Goal: Information Seeking & Learning: Learn about a topic

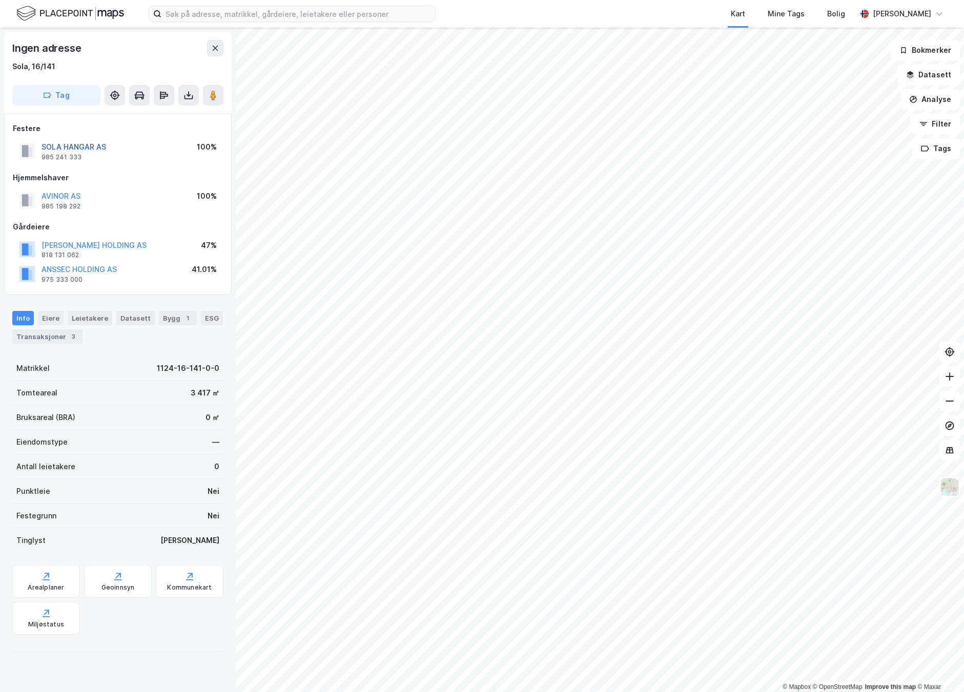
click at [0, 0] on button "SOLA HANGAR AS" at bounding box center [0, 0] width 0 height 0
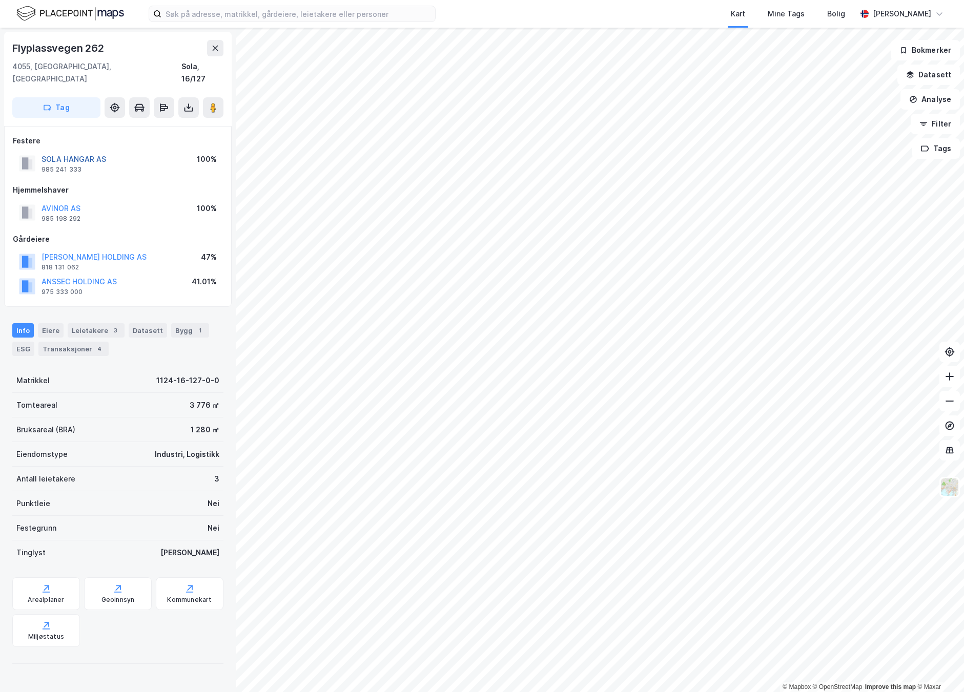
click at [0, 0] on button "SOLA HANGAR AS" at bounding box center [0, 0] width 0 height 0
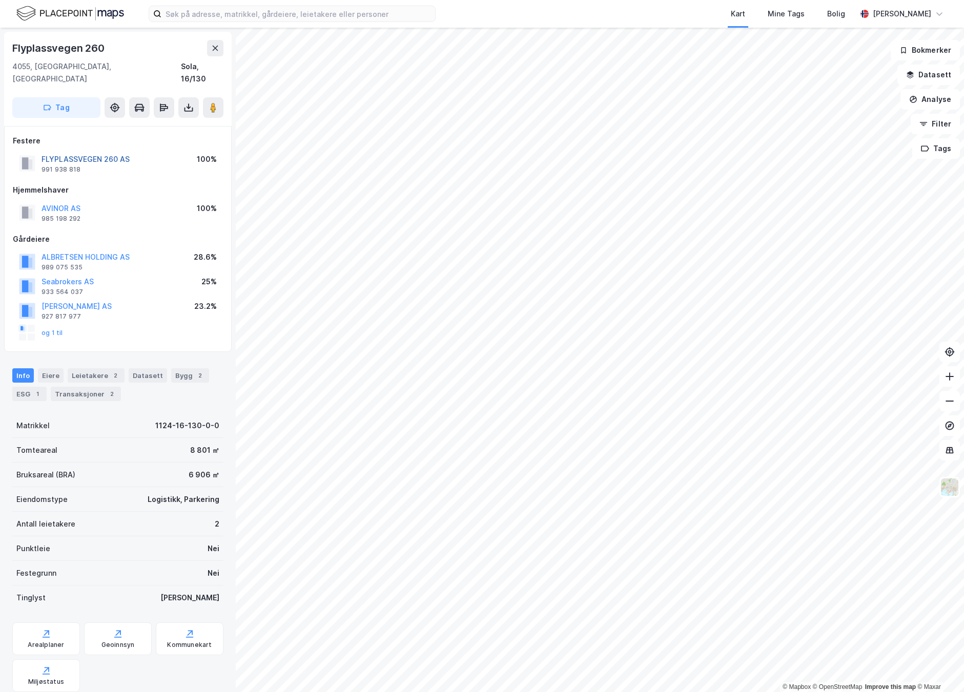
click at [0, 0] on button "FLYPLASSVEGEN 260 AS" at bounding box center [0, 0] width 0 height 0
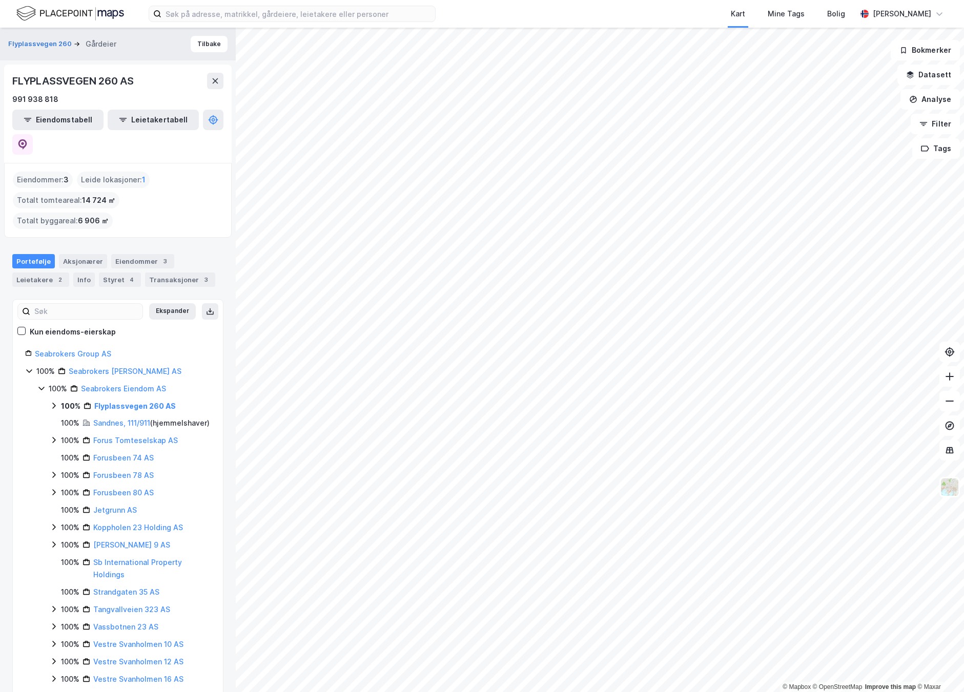
click at [51, 402] on icon at bounding box center [54, 406] width 8 height 8
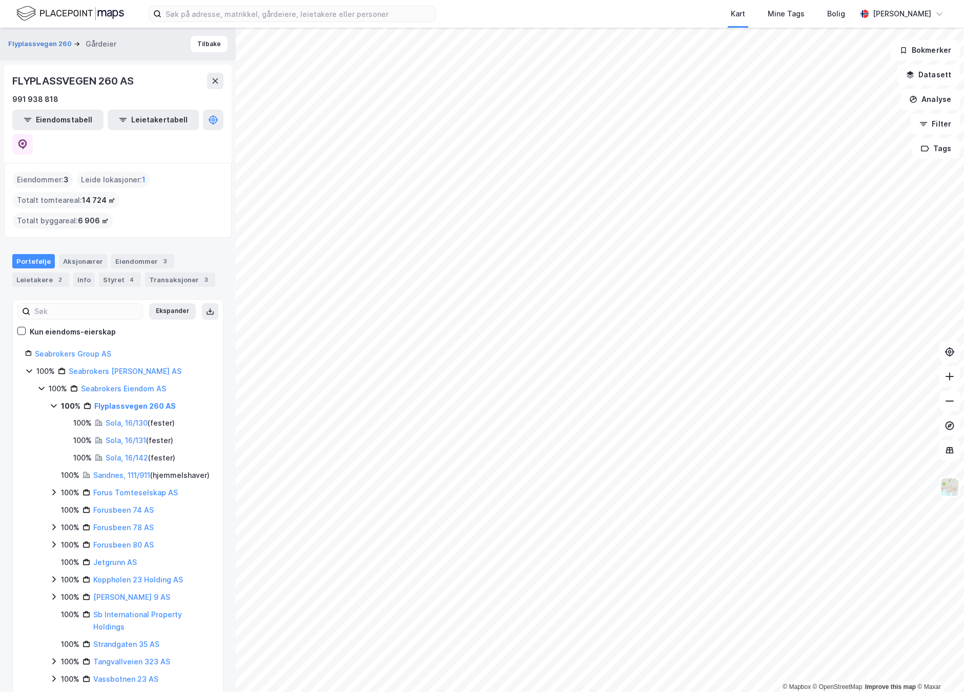
click at [52, 402] on icon at bounding box center [54, 406] width 8 height 8
